Goal: Task Accomplishment & Management: Manage account settings

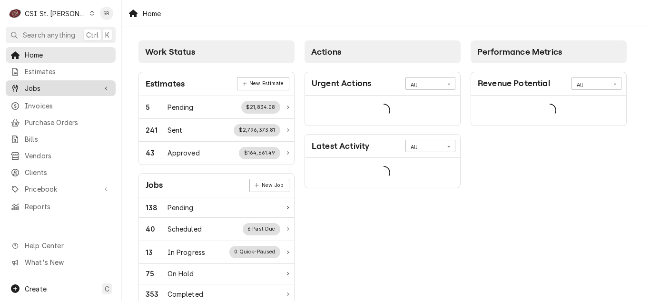
click at [54, 90] on div "Jobs" at bounding box center [61, 88] width 106 height 12
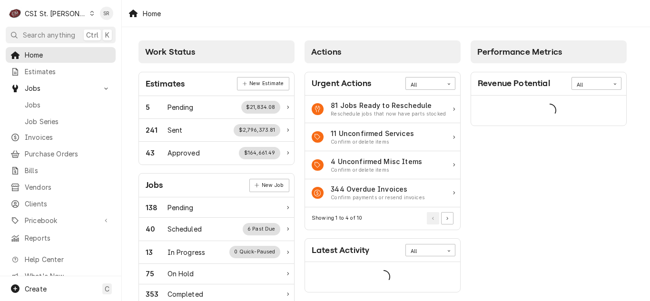
click at [51, 100] on span "Jobs" at bounding box center [68, 105] width 86 height 10
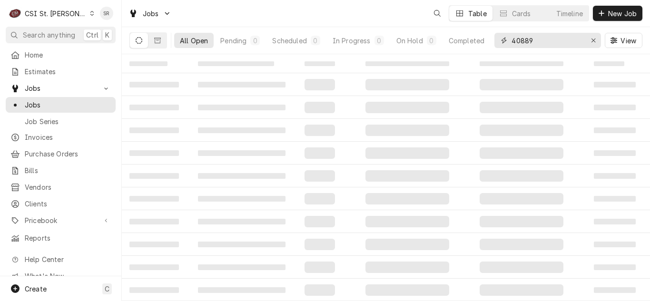
drag, startPoint x: 532, startPoint y: 44, endPoint x: 506, endPoint y: 39, distance: 27.1
click at [505, 39] on div "40889" at bounding box center [547, 40] width 107 height 15
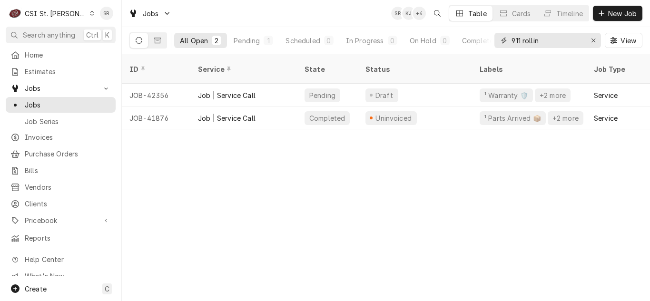
type input "911 rollin"
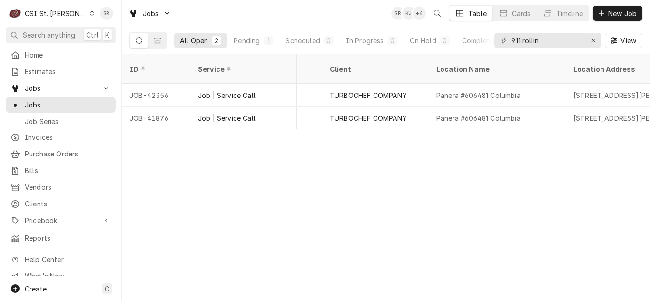
scroll to position [0, 646]
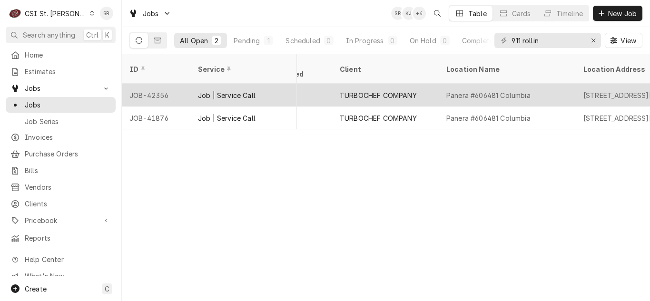
click at [396, 89] on div "TURBOCHEF COMPANY" at bounding box center [385, 95] width 107 height 23
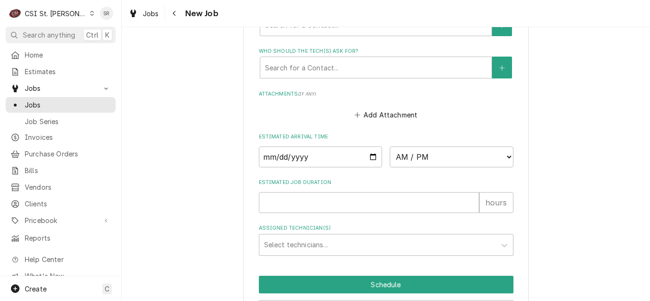
scroll to position [800, 0]
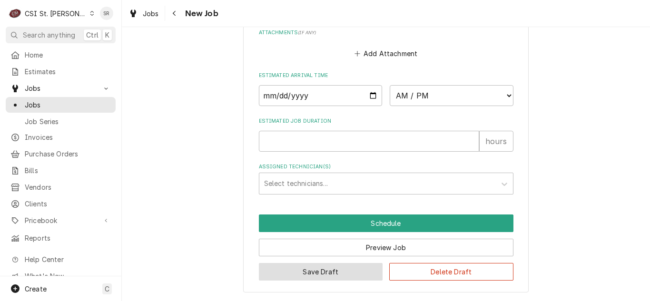
click at [311, 265] on button "Save Draft" at bounding box center [321, 272] width 124 height 18
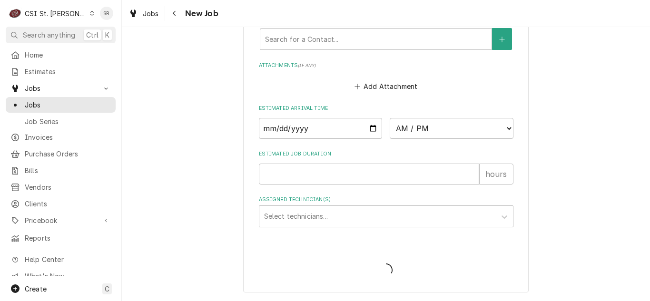
type textarea "x"
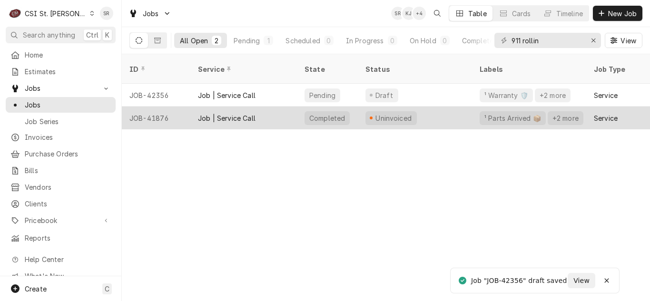
click at [368, 111] on div "Uninvoiced" at bounding box center [390, 118] width 51 height 14
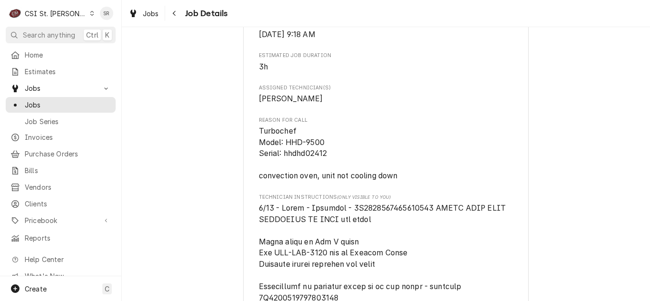
scroll to position [523, 0]
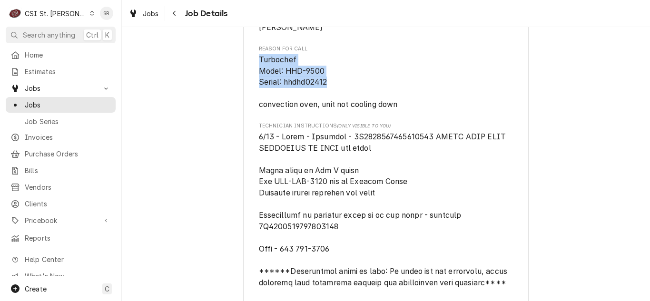
drag, startPoint x: 325, startPoint y: 91, endPoint x: 254, endPoint y: 68, distance: 74.9
copy span "Turbochef Model: HHD-9500 Serial: hhdhd02412"
